Goal: Task Accomplishment & Management: Manage account settings

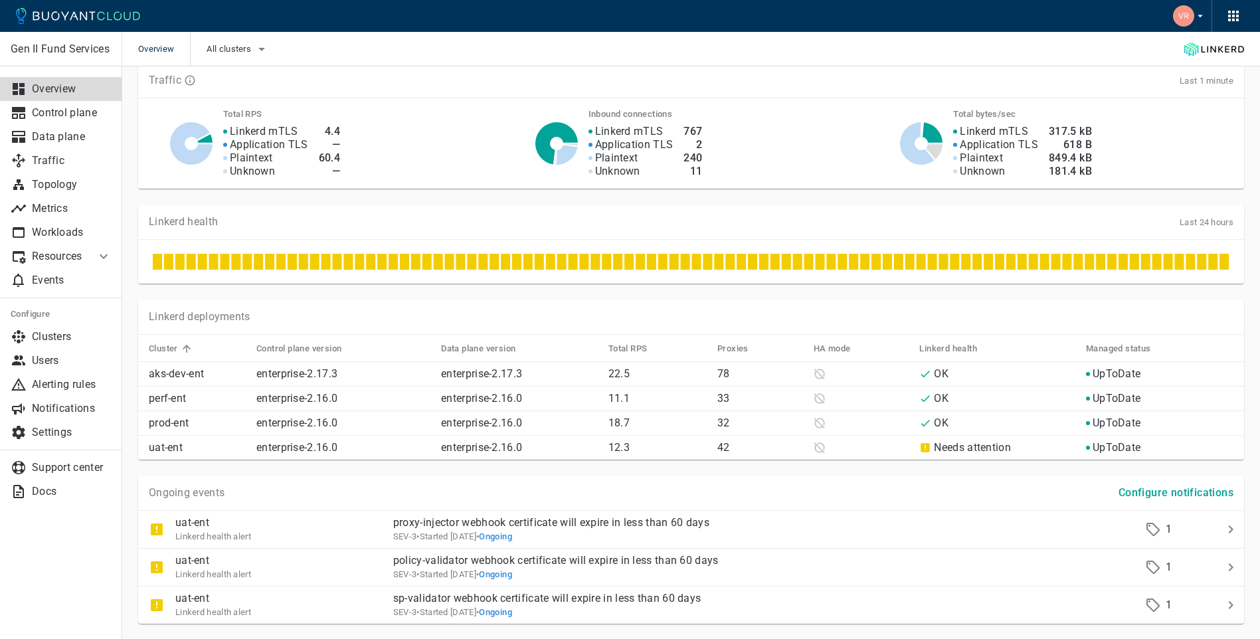
scroll to position [417, 0]
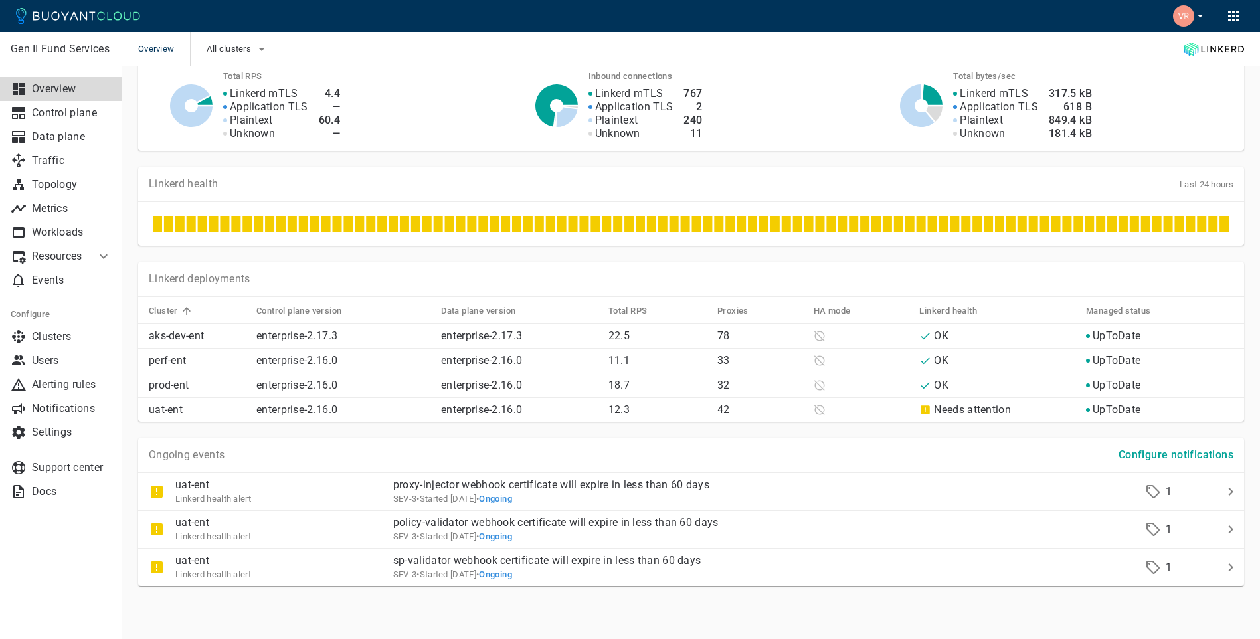
click at [1237, 18] on icon "button" at bounding box center [1233, 16] width 16 height 16
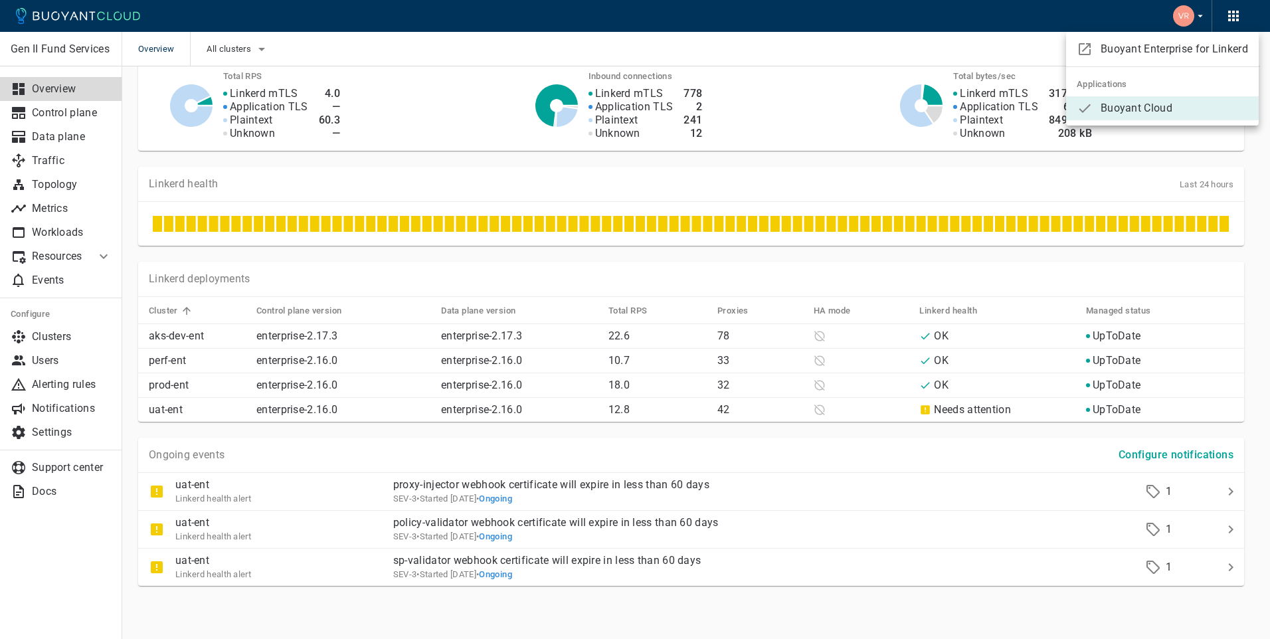
click at [69, 50] on div at bounding box center [635, 319] width 1270 height 639
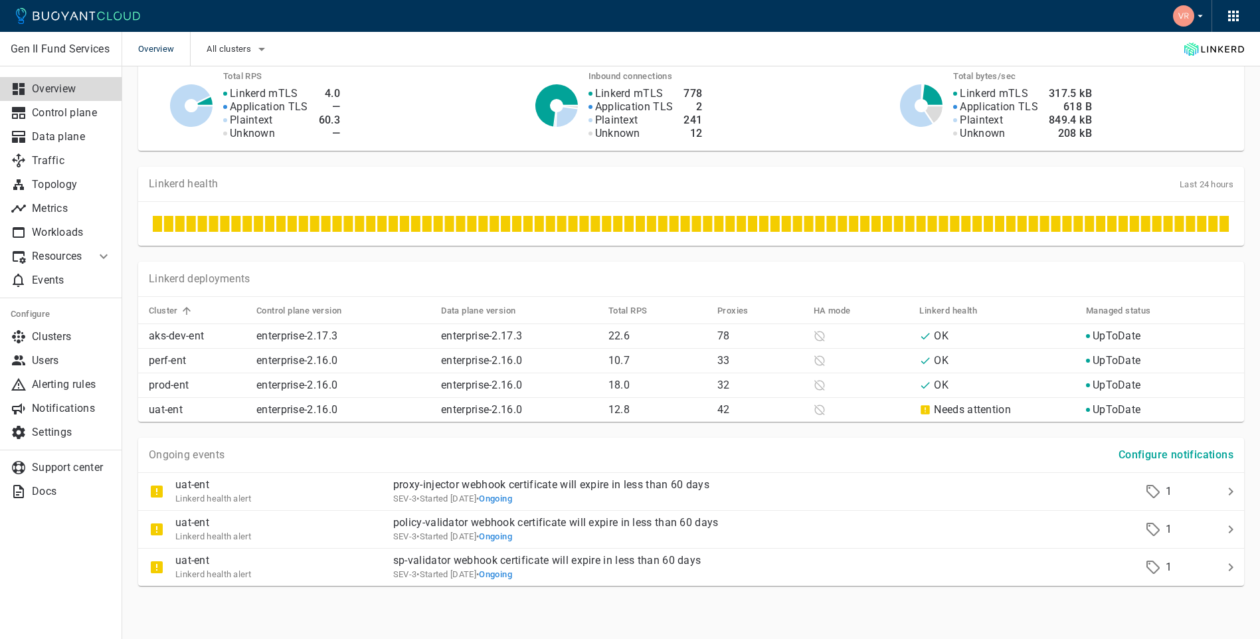
click at [164, 46] on span "Overview" at bounding box center [164, 49] width 52 height 35
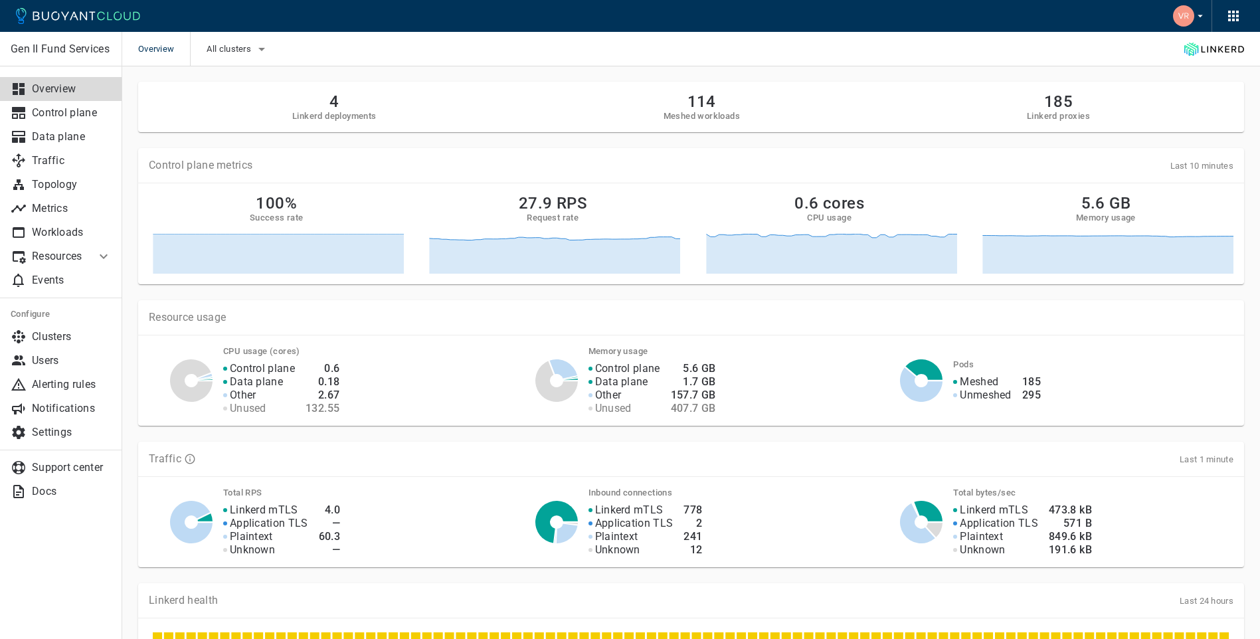
scroll to position [0, 0]
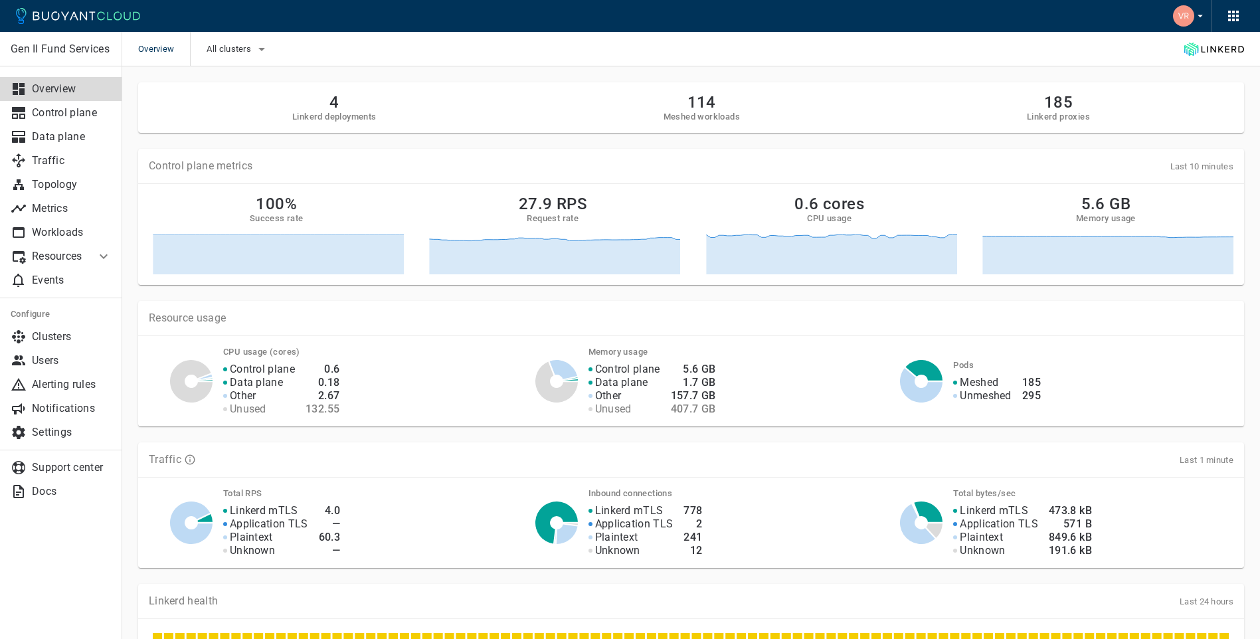
click at [1187, 11] on img "button" at bounding box center [1183, 15] width 21 height 21
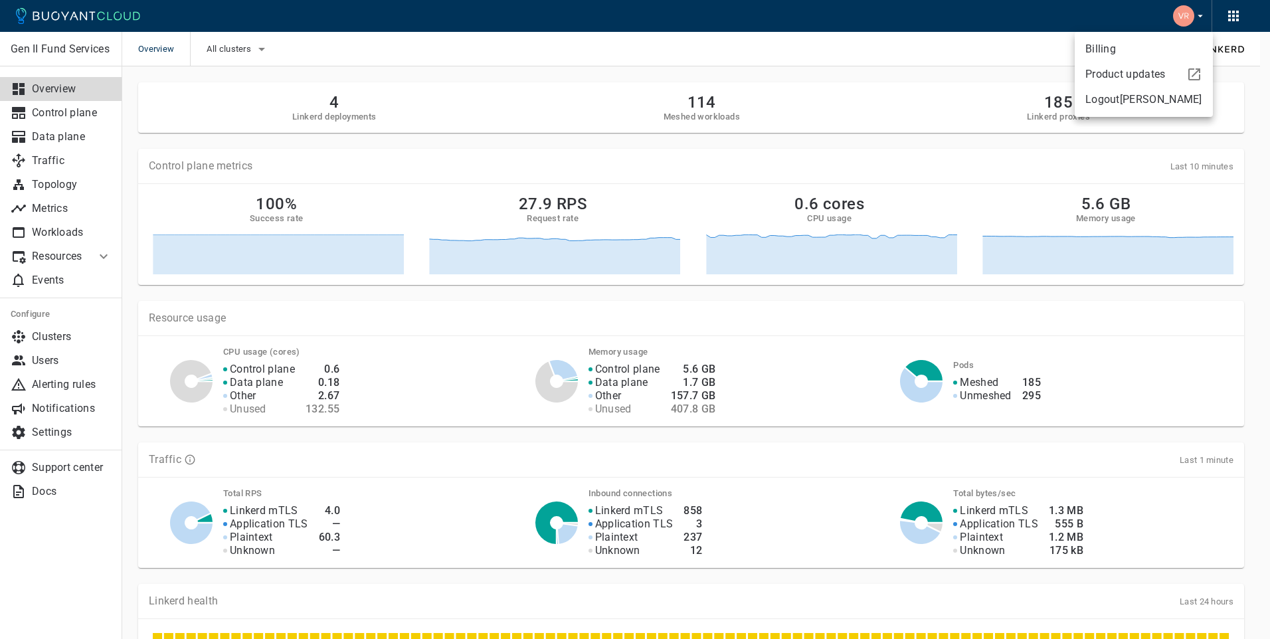
click at [1126, 50] on link "Billing" at bounding box center [1144, 49] width 138 height 24
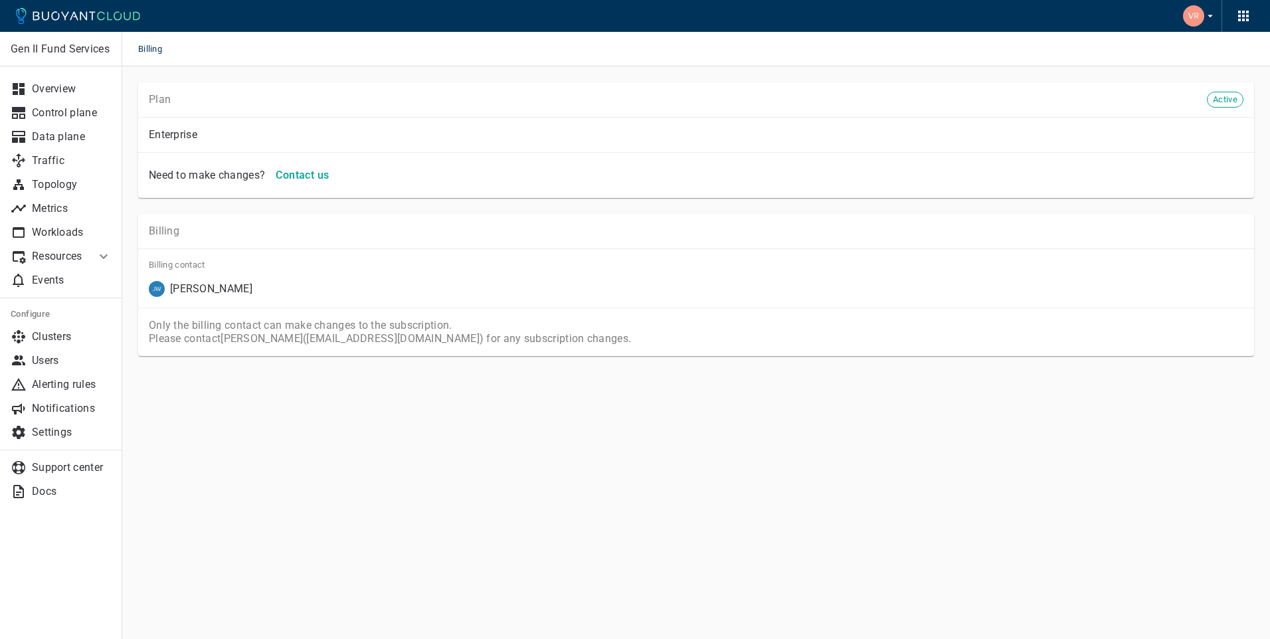
click at [984, 108] on div "Plan Active" at bounding box center [696, 99] width 1116 height 35
click at [1209, 11] on icon "button" at bounding box center [1210, 16] width 12 height 12
click at [1136, 76] on div "Product updates" at bounding box center [1123, 71] width 86 height 19
click at [41, 88] on p "Overview" at bounding box center [72, 88] width 80 height 13
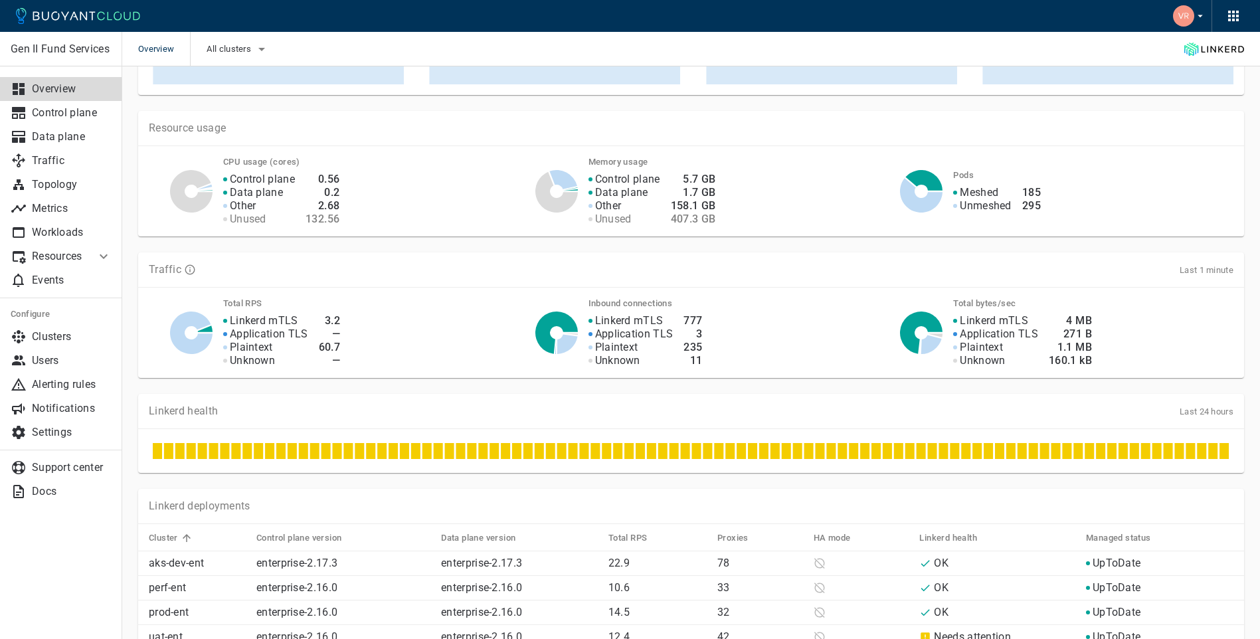
scroll to position [266, 0]
